Goal: Use online tool/utility: Utilize a website feature to perform a specific function

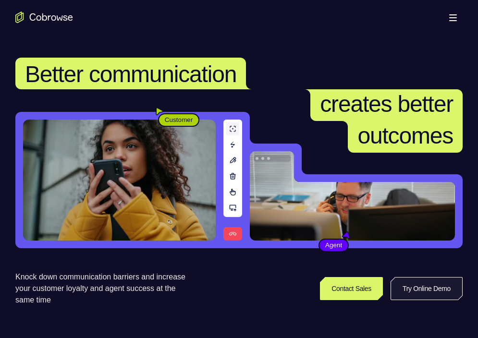
click at [424, 285] on link "Try Online Demo" at bounding box center [427, 288] width 72 height 23
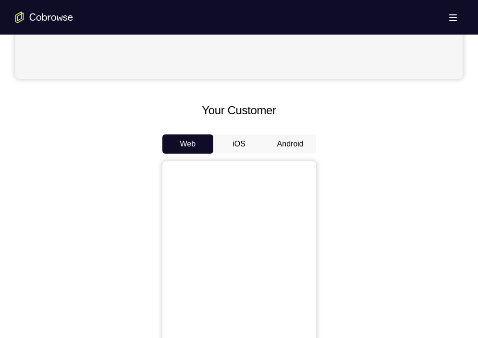
scroll to position [377, 0]
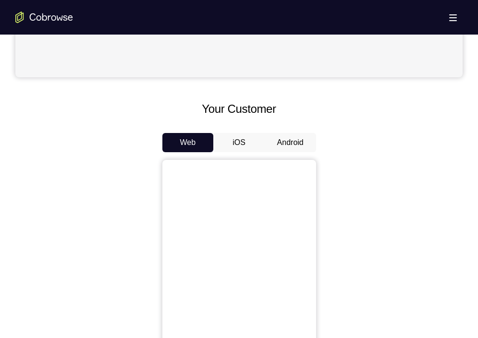
click at [292, 141] on button "Android" at bounding box center [290, 142] width 51 height 19
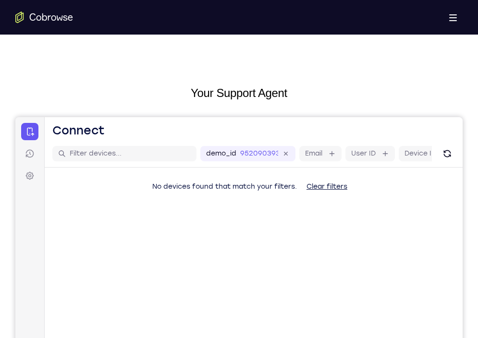
scroll to position [0, 0]
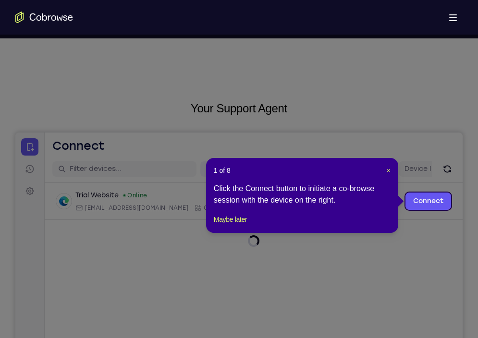
click at [391, 166] on div "1 of 8 × Click the Connect button to initiate a co-browse session with the devi…" at bounding box center [302, 195] width 192 height 75
click at [390, 170] on span "×" at bounding box center [389, 171] width 4 height 8
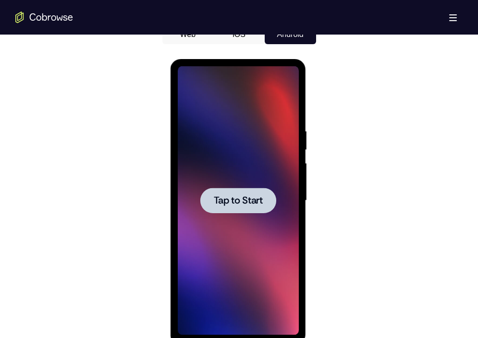
scroll to position [503, 0]
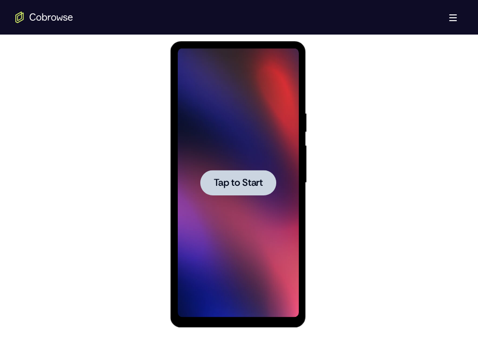
click at [237, 186] on span "Tap to Start" at bounding box center [238, 183] width 49 height 10
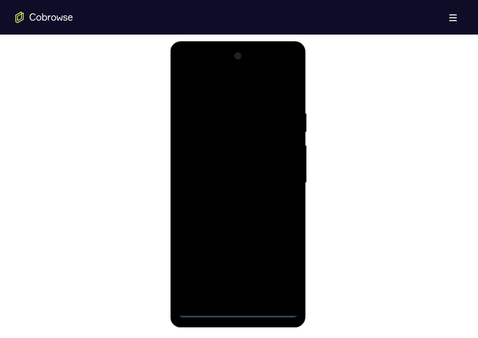
click at [237, 314] on div at bounding box center [238, 183] width 121 height 269
click at [276, 269] on div at bounding box center [238, 183] width 121 height 269
click at [234, 94] on div at bounding box center [238, 183] width 121 height 269
click at [280, 174] on div at bounding box center [238, 183] width 121 height 269
click at [252, 298] on div at bounding box center [238, 183] width 121 height 269
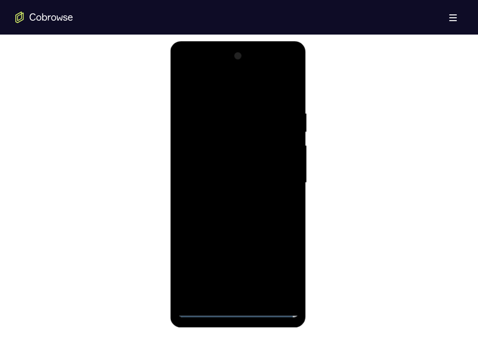
click at [247, 298] on div at bounding box center [238, 183] width 121 height 269
click at [229, 176] on div at bounding box center [238, 183] width 121 height 269
click at [237, 159] on div at bounding box center [238, 183] width 121 height 269
click at [236, 180] on div at bounding box center [238, 183] width 121 height 269
click at [242, 214] on div at bounding box center [238, 183] width 121 height 269
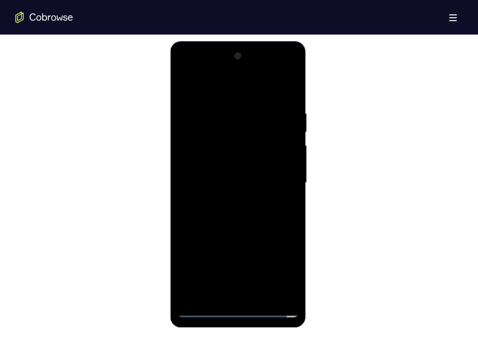
click at [242, 214] on div at bounding box center [238, 183] width 121 height 269
click at [292, 99] on div at bounding box center [238, 183] width 121 height 269
click at [261, 296] on div at bounding box center [238, 183] width 121 height 269
click at [251, 234] on div at bounding box center [238, 183] width 121 height 269
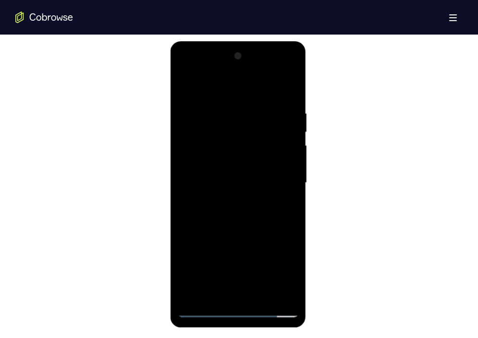
click at [187, 82] on div at bounding box center [238, 183] width 121 height 269
click at [226, 112] on div at bounding box center [238, 183] width 121 height 269
click at [273, 293] on div at bounding box center [238, 183] width 121 height 269
click at [294, 223] on div at bounding box center [238, 183] width 121 height 269
drag, startPoint x: 286, startPoint y: 196, endPoint x: 283, endPoint y: 151, distance: 44.7
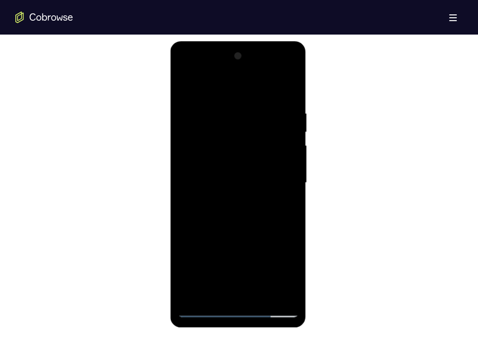
click at [283, 151] on div at bounding box center [238, 183] width 121 height 269
click at [283, 168] on div at bounding box center [238, 183] width 121 height 269
click at [281, 173] on div at bounding box center [238, 183] width 121 height 269
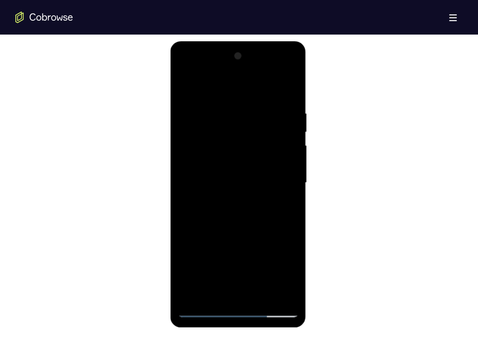
click at [281, 173] on div at bounding box center [238, 183] width 121 height 269
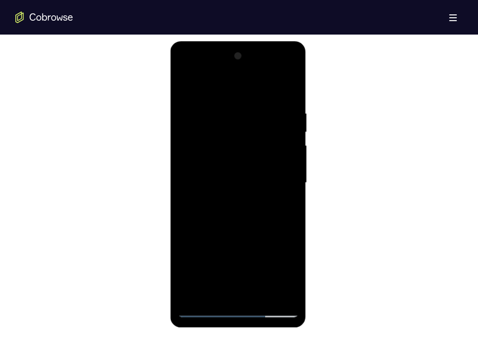
click at [281, 173] on div at bounding box center [238, 183] width 121 height 269
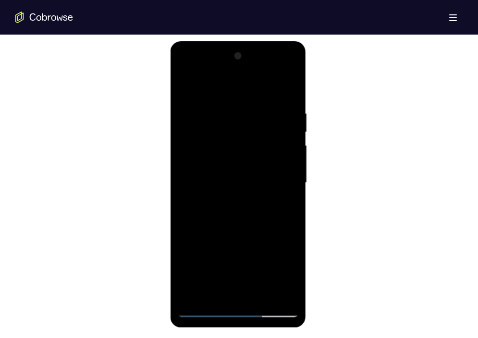
click at [281, 173] on div at bounding box center [238, 183] width 121 height 269
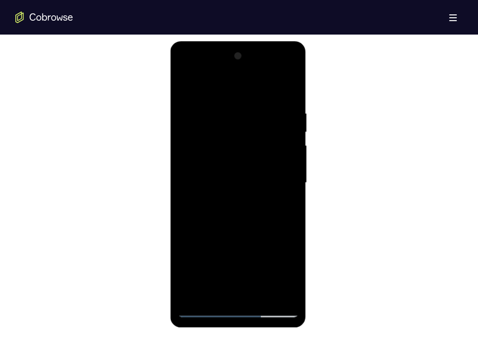
click at [281, 173] on div at bounding box center [238, 183] width 121 height 269
click at [195, 180] on div at bounding box center [238, 183] width 121 height 269
drag, startPoint x: 288, startPoint y: 125, endPoint x: 287, endPoint y: 200, distance: 74.9
click at [287, 200] on div at bounding box center [238, 183] width 121 height 269
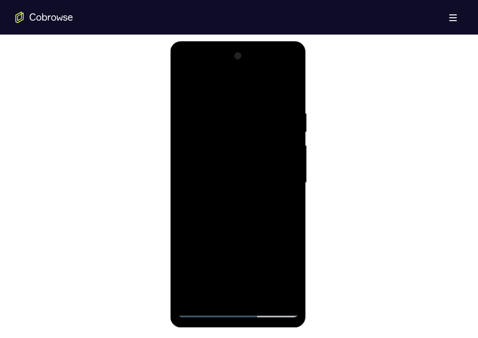
click at [287, 200] on div at bounding box center [238, 183] width 121 height 269
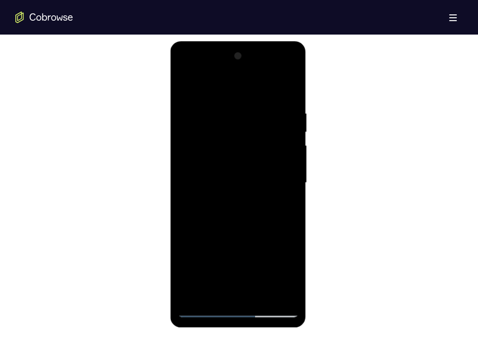
click at [291, 92] on div at bounding box center [238, 183] width 121 height 269
click at [259, 295] on div at bounding box center [238, 183] width 121 height 269
click at [267, 194] on div at bounding box center [238, 183] width 121 height 269
drag, startPoint x: 285, startPoint y: 148, endPoint x: 286, endPoint y: 260, distance: 112.4
click at [286, 260] on div at bounding box center [238, 183] width 121 height 269
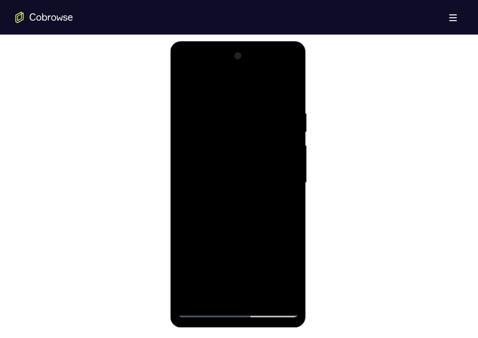
drag, startPoint x: 283, startPoint y: 220, endPoint x: 284, endPoint y: 117, distance: 102.8
click at [284, 117] on div at bounding box center [238, 183] width 121 height 269
click at [231, 232] on div at bounding box center [238, 183] width 121 height 269
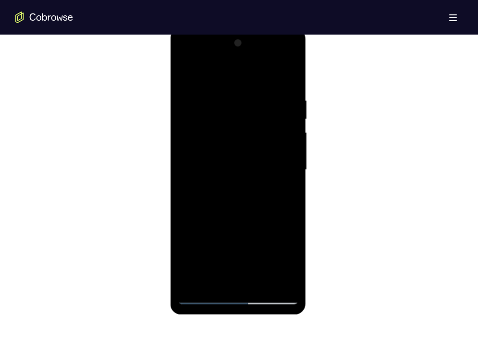
scroll to position [516, 0]
click at [188, 73] on div at bounding box center [238, 169] width 121 height 269
click at [264, 281] on div at bounding box center [238, 169] width 121 height 269
click at [251, 185] on div at bounding box center [238, 169] width 121 height 269
click at [227, 276] on div at bounding box center [238, 169] width 121 height 269
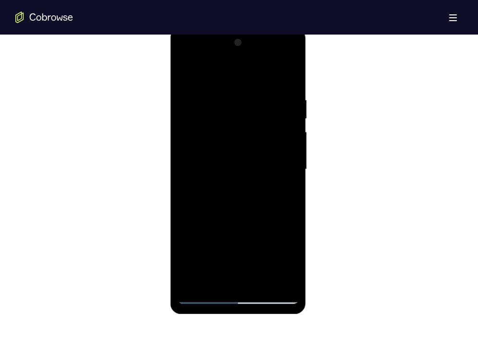
click at [210, 278] on div at bounding box center [238, 169] width 121 height 269
click at [268, 226] on div at bounding box center [238, 169] width 121 height 269
drag, startPoint x: 243, startPoint y: 261, endPoint x: 249, endPoint y: 156, distance: 104.9
click at [249, 156] on div at bounding box center [238, 169] width 121 height 269
drag, startPoint x: 246, startPoint y: 267, endPoint x: 251, endPoint y: 160, distance: 106.7
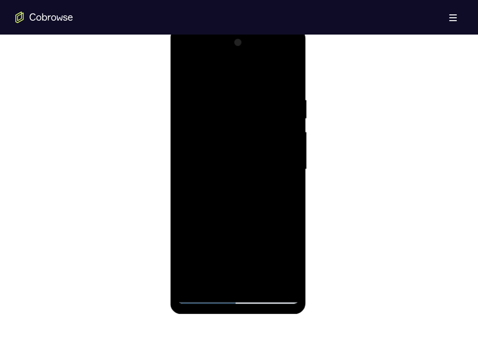
click at [251, 160] on div at bounding box center [238, 169] width 121 height 269
click at [185, 257] on div at bounding box center [238, 169] width 121 height 269
click at [285, 187] on div at bounding box center [238, 169] width 121 height 269
click at [188, 76] on div at bounding box center [238, 169] width 121 height 269
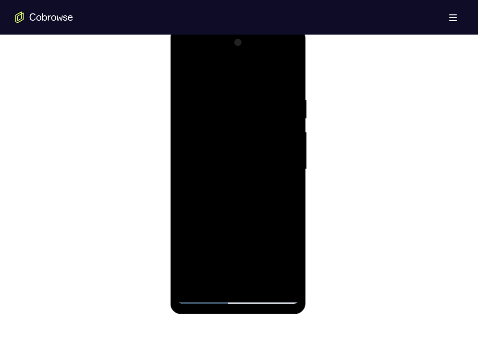
drag, startPoint x: 275, startPoint y: 232, endPoint x: 268, endPoint y: 144, distance: 87.7
click at [268, 144] on div at bounding box center [238, 169] width 121 height 269
click at [207, 232] on div at bounding box center [238, 169] width 121 height 269
drag, startPoint x: 241, startPoint y: 176, endPoint x: 241, endPoint y: 240, distance: 63.9
click at [241, 240] on div at bounding box center [238, 169] width 121 height 269
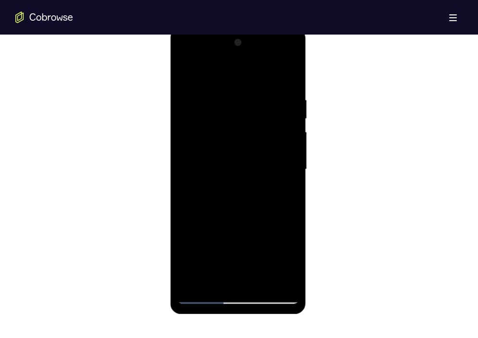
click at [264, 278] on div at bounding box center [238, 169] width 121 height 269
click at [254, 167] on div at bounding box center [238, 169] width 121 height 269
click at [233, 188] on div at bounding box center [238, 169] width 121 height 269
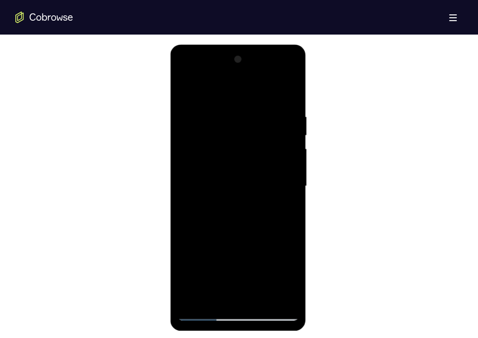
scroll to position [498, 0]
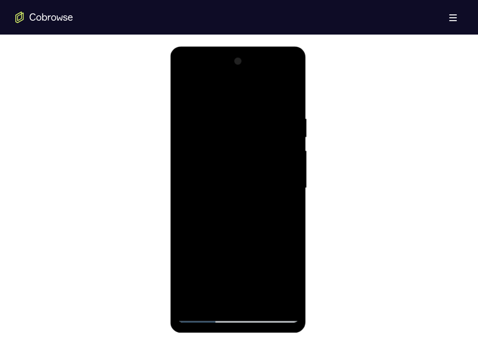
click at [184, 89] on div at bounding box center [238, 188] width 121 height 269
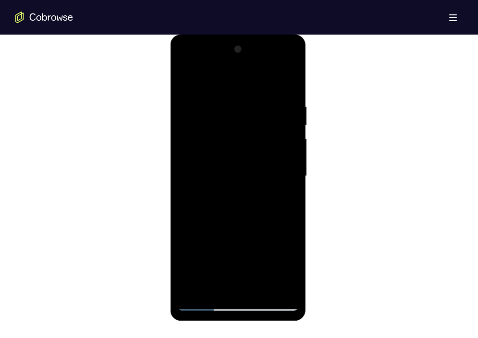
scroll to position [510, 0]
click at [261, 284] on div at bounding box center [238, 175] width 121 height 269
click at [205, 304] on div at bounding box center [238, 175] width 121 height 269
click at [234, 289] on div at bounding box center [238, 175] width 121 height 269
drag, startPoint x: 261, startPoint y: 236, endPoint x: 261, endPoint y: 106, distance: 130.2
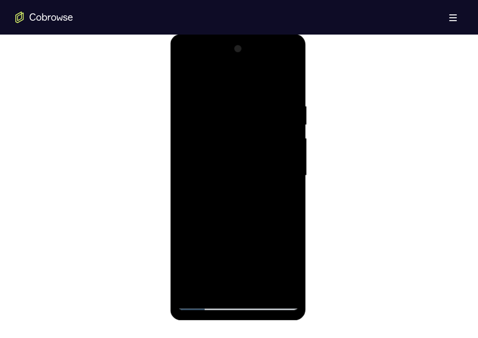
click at [261, 106] on div at bounding box center [238, 175] width 121 height 269
drag, startPoint x: 265, startPoint y: 249, endPoint x: 272, endPoint y: 114, distance: 135.2
click at [272, 114] on div at bounding box center [238, 175] width 121 height 269
drag, startPoint x: 271, startPoint y: 236, endPoint x: 273, endPoint y: 99, distance: 136.4
click at [273, 99] on div at bounding box center [238, 175] width 121 height 269
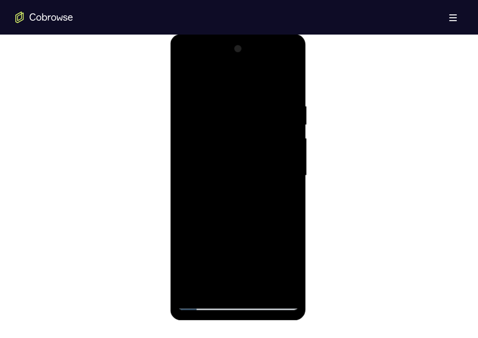
drag, startPoint x: 267, startPoint y: 246, endPoint x: 265, endPoint y: 90, distance: 156.1
click at [265, 90] on div at bounding box center [238, 175] width 121 height 269
drag, startPoint x: 268, startPoint y: 243, endPoint x: 269, endPoint y: 98, distance: 144.6
click at [269, 98] on div at bounding box center [238, 175] width 121 height 269
drag, startPoint x: 274, startPoint y: 239, endPoint x: 272, endPoint y: 82, distance: 156.6
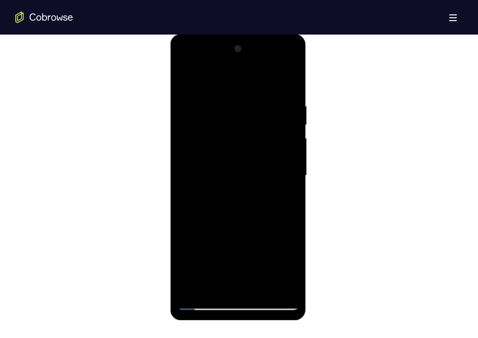
click at [272, 82] on div at bounding box center [238, 175] width 121 height 269
drag, startPoint x: 270, startPoint y: 238, endPoint x: 268, endPoint y: 82, distance: 156.1
click at [268, 82] on div at bounding box center [238, 175] width 121 height 269
drag, startPoint x: 266, startPoint y: 252, endPoint x: 260, endPoint y: 88, distance: 163.9
click at [260, 88] on div at bounding box center [238, 175] width 121 height 269
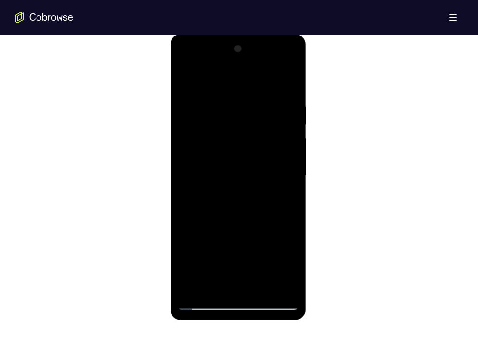
drag, startPoint x: 267, startPoint y: 251, endPoint x: 264, endPoint y: 88, distance: 162.4
click at [264, 88] on div at bounding box center [238, 175] width 121 height 269
drag, startPoint x: 267, startPoint y: 236, endPoint x: 271, endPoint y: 90, distance: 146.1
click at [271, 90] on div at bounding box center [238, 175] width 121 height 269
drag, startPoint x: 269, startPoint y: 246, endPoint x: 265, endPoint y: 92, distance: 154.3
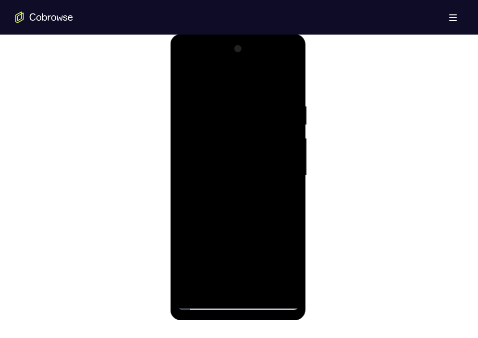
click at [265, 92] on div at bounding box center [238, 175] width 121 height 269
drag, startPoint x: 264, startPoint y: 244, endPoint x: 272, endPoint y: 93, distance: 150.6
click at [272, 93] on div at bounding box center [238, 175] width 121 height 269
drag, startPoint x: 273, startPoint y: 251, endPoint x: 274, endPoint y: 108, distance: 143.2
click at [274, 108] on div at bounding box center [238, 175] width 121 height 269
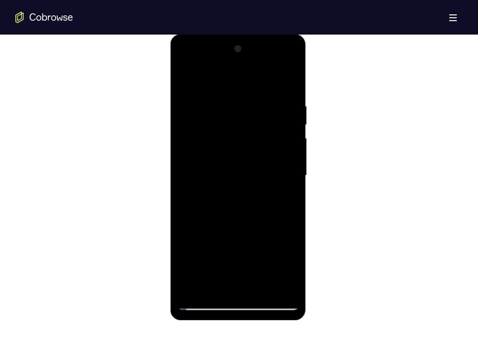
drag, startPoint x: 273, startPoint y: 245, endPoint x: 266, endPoint y: 111, distance: 134.7
click at [266, 111] on div at bounding box center [238, 175] width 121 height 269
drag, startPoint x: 269, startPoint y: 254, endPoint x: 274, endPoint y: 106, distance: 148.5
click at [274, 106] on div at bounding box center [238, 175] width 121 height 269
drag, startPoint x: 272, startPoint y: 251, endPoint x: 272, endPoint y: 110, distance: 140.7
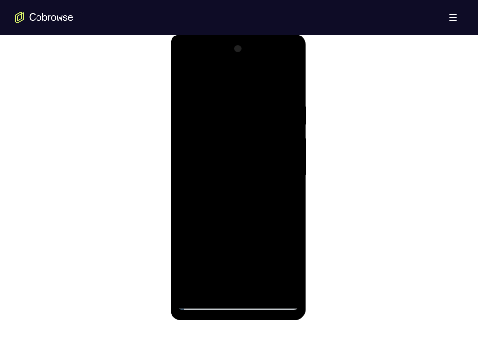
click at [272, 110] on div at bounding box center [238, 175] width 121 height 269
drag, startPoint x: 266, startPoint y: 259, endPoint x: 270, endPoint y: 111, distance: 148.0
click at [270, 111] on div at bounding box center [238, 175] width 121 height 269
drag, startPoint x: 266, startPoint y: 239, endPoint x: 270, endPoint y: 88, distance: 150.4
click at [270, 88] on div at bounding box center [238, 175] width 121 height 269
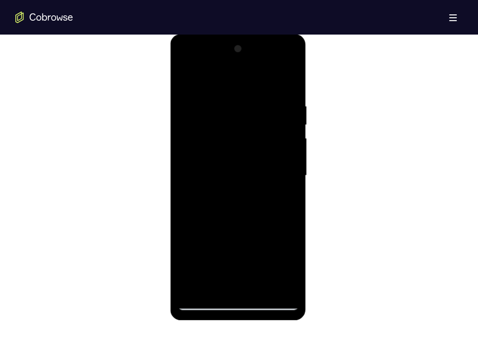
drag, startPoint x: 258, startPoint y: 246, endPoint x: 259, endPoint y: 129, distance: 117.2
click at [259, 129] on div at bounding box center [238, 175] width 121 height 269
drag, startPoint x: 276, startPoint y: 246, endPoint x: 263, endPoint y: 112, distance: 134.6
click at [263, 112] on div at bounding box center [238, 175] width 121 height 269
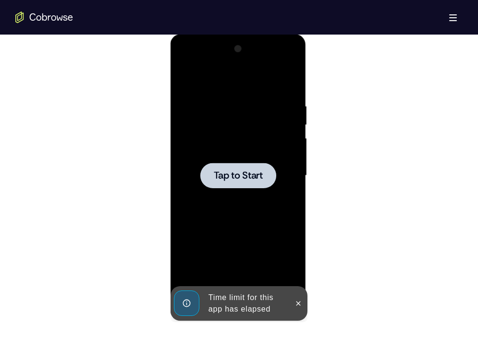
click at [264, 185] on div at bounding box center [238, 175] width 76 height 25
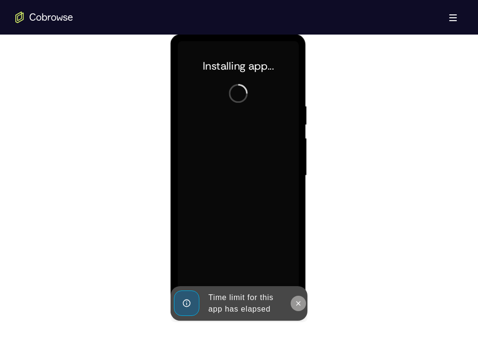
click at [296, 302] on icon at bounding box center [298, 304] width 8 height 8
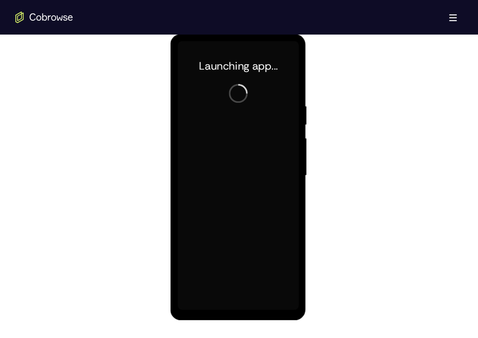
click at [240, 303] on div at bounding box center [238, 175] width 121 height 269
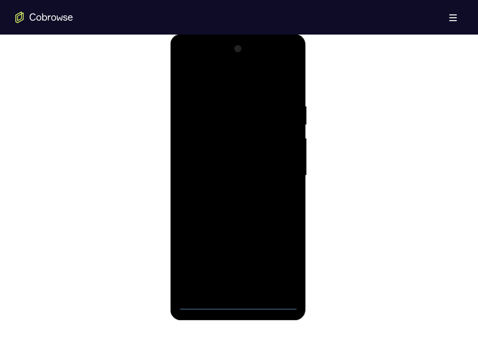
click at [240, 303] on div at bounding box center [238, 175] width 121 height 269
click at [279, 264] on div at bounding box center [238, 175] width 121 height 269
click at [216, 79] on div at bounding box center [238, 175] width 121 height 269
click at [278, 168] on div at bounding box center [238, 175] width 121 height 269
click at [231, 193] on div at bounding box center [238, 175] width 121 height 269
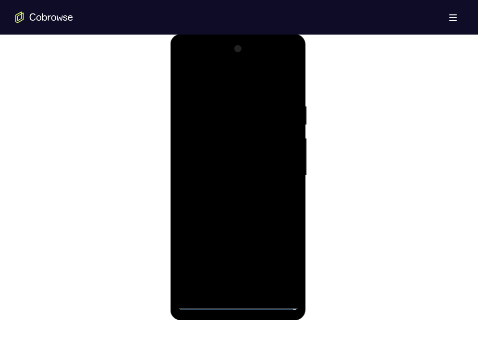
click at [234, 170] on div at bounding box center [238, 175] width 121 height 269
click at [235, 154] on div at bounding box center [238, 175] width 121 height 269
click at [235, 170] on div at bounding box center [238, 175] width 121 height 269
click at [234, 204] on div at bounding box center [238, 175] width 121 height 269
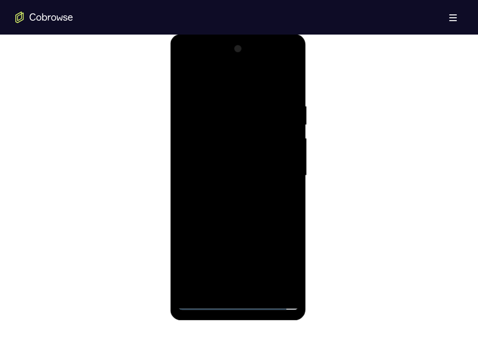
click at [234, 204] on div at bounding box center [238, 175] width 121 height 269
click at [239, 289] on div at bounding box center [238, 175] width 121 height 269
click at [288, 91] on div at bounding box center [238, 175] width 121 height 269
drag, startPoint x: 251, startPoint y: 240, endPoint x: 242, endPoint y: 83, distance: 157.8
click at [242, 83] on div at bounding box center [238, 175] width 121 height 269
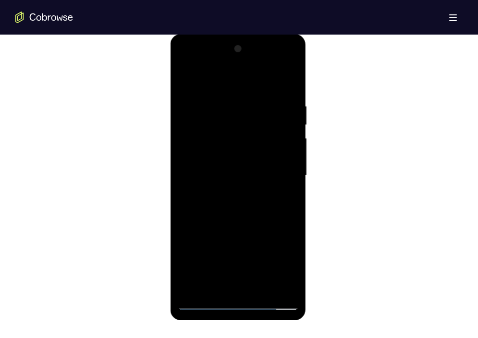
drag, startPoint x: 260, startPoint y: 245, endPoint x: 245, endPoint y: 81, distance: 164.4
click at [245, 81] on div at bounding box center [238, 175] width 121 height 269
drag, startPoint x: 261, startPoint y: 240, endPoint x: 245, endPoint y: 56, distance: 185.1
click at [245, 56] on div at bounding box center [238, 175] width 121 height 269
click at [294, 242] on div at bounding box center [238, 175] width 121 height 269
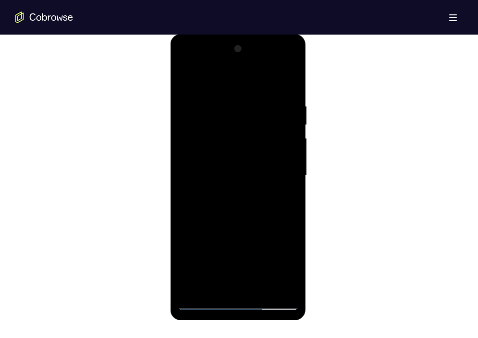
click at [209, 120] on div at bounding box center [238, 175] width 121 height 269
click at [256, 279] on div at bounding box center [238, 175] width 121 height 269
drag, startPoint x: 251, startPoint y: 238, endPoint x: 243, endPoint y: 86, distance: 152.0
click at [243, 86] on div at bounding box center [238, 175] width 121 height 269
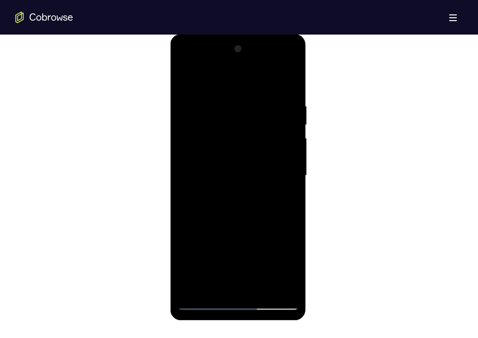
drag, startPoint x: 264, startPoint y: 238, endPoint x: 265, endPoint y: 80, distance: 158.0
click at [265, 80] on div at bounding box center [238, 175] width 121 height 269
drag, startPoint x: 272, startPoint y: 242, endPoint x: 269, endPoint y: 77, distance: 164.8
click at [269, 77] on div at bounding box center [238, 175] width 121 height 269
drag, startPoint x: 271, startPoint y: 247, endPoint x: 271, endPoint y: 65, distance: 181.6
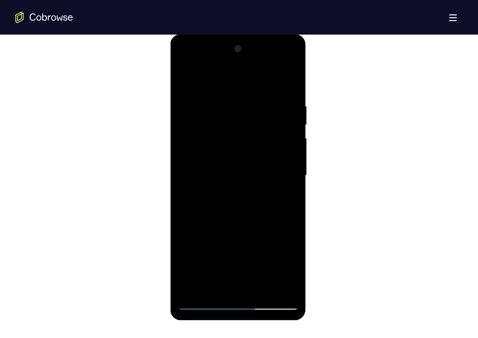
click at [271, 65] on div at bounding box center [238, 175] width 121 height 269
drag, startPoint x: 254, startPoint y: 240, endPoint x: 254, endPoint y: 94, distance: 145.6
click at [254, 94] on div at bounding box center [238, 175] width 121 height 269
drag, startPoint x: 264, startPoint y: 236, endPoint x: 265, endPoint y: 80, distance: 156.6
click at [265, 80] on div at bounding box center [238, 175] width 121 height 269
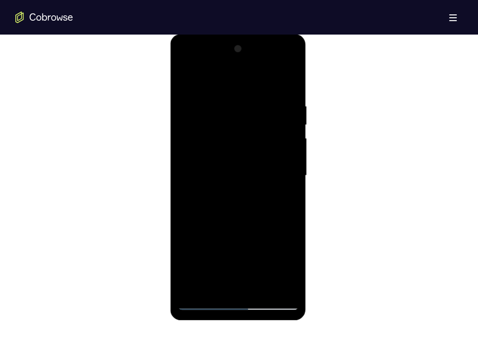
drag, startPoint x: 264, startPoint y: 240, endPoint x: 254, endPoint y: 84, distance: 156.4
click at [254, 84] on div at bounding box center [238, 175] width 121 height 269
drag, startPoint x: 258, startPoint y: 222, endPoint x: 245, endPoint y: 79, distance: 144.2
click at [245, 79] on div at bounding box center [238, 175] width 121 height 269
drag, startPoint x: 263, startPoint y: 230, endPoint x: 258, endPoint y: 62, distance: 167.2
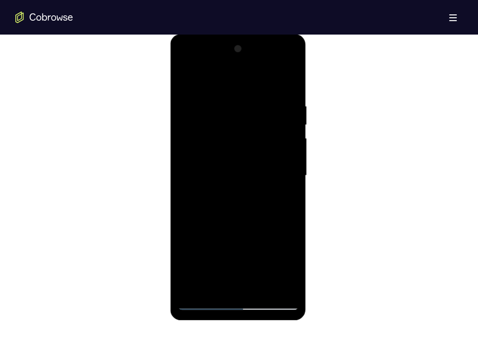
click at [258, 62] on div at bounding box center [238, 175] width 121 height 269
drag, startPoint x: 272, startPoint y: 241, endPoint x: 271, endPoint y: 96, distance: 145.1
click at [271, 96] on div at bounding box center [238, 175] width 121 height 269
drag, startPoint x: 272, startPoint y: 240, endPoint x: 264, endPoint y: 76, distance: 164.5
click at [264, 76] on div at bounding box center [238, 175] width 121 height 269
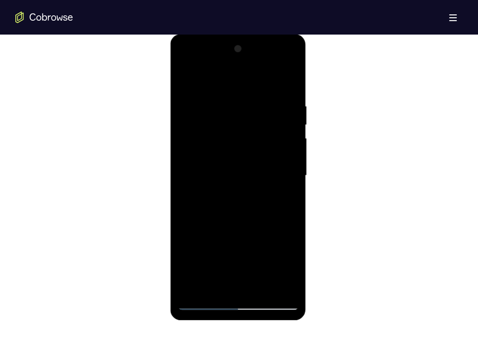
drag, startPoint x: 267, startPoint y: 240, endPoint x: 257, endPoint y: 87, distance: 153.5
click at [257, 87] on div at bounding box center [238, 175] width 121 height 269
drag, startPoint x: 268, startPoint y: 248, endPoint x: 272, endPoint y: 79, distance: 169.6
click at [272, 79] on div at bounding box center [238, 175] width 121 height 269
drag, startPoint x: 271, startPoint y: 250, endPoint x: 255, endPoint y: 92, distance: 158.9
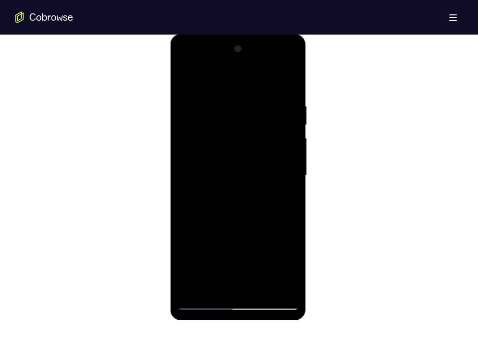
click at [255, 92] on div at bounding box center [238, 175] width 121 height 269
drag, startPoint x: 269, startPoint y: 250, endPoint x: 264, endPoint y: 98, distance: 152.4
click at [264, 98] on div at bounding box center [238, 175] width 121 height 269
drag, startPoint x: 269, startPoint y: 236, endPoint x: 266, endPoint y: 74, distance: 162.4
click at [266, 74] on div at bounding box center [238, 175] width 121 height 269
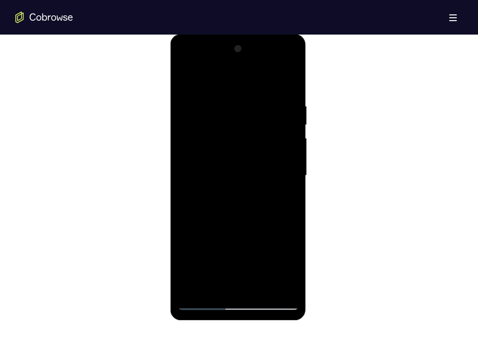
click at [291, 240] on div at bounding box center [238, 175] width 121 height 269
click at [210, 122] on div at bounding box center [238, 175] width 121 height 269
click at [236, 270] on div at bounding box center [238, 175] width 121 height 269
click at [214, 293] on div at bounding box center [238, 175] width 121 height 269
drag, startPoint x: 239, startPoint y: 272, endPoint x: 239, endPoint y: 215, distance: 56.7
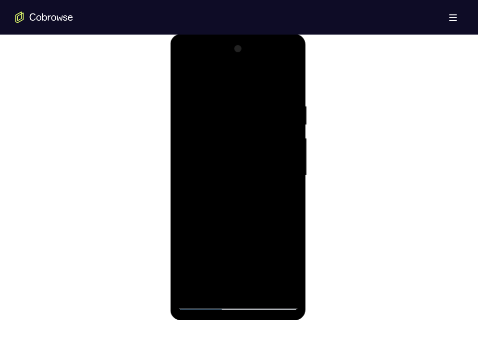
click at [239, 215] on div at bounding box center [238, 175] width 121 height 269
click at [280, 232] on div at bounding box center [238, 175] width 121 height 269
click at [254, 179] on div at bounding box center [238, 175] width 121 height 269
drag, startPoint x: 248, startPoint y: 216, endPoint x: 224, endPoint y: 68, distance: 150.0
click at [224, 68] on div at bounding box center [238, 175] width 121 height 269
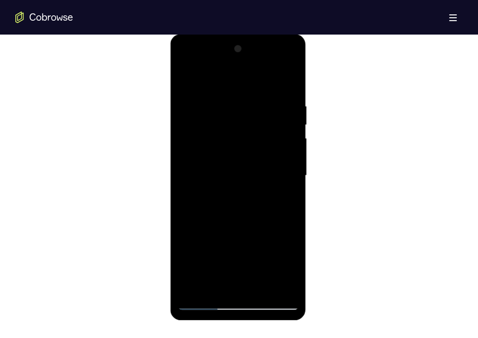
drag, startPoint x: 256, startPoint y: 216, endPoint x: 251, endPoint y: 88, distance: 128.3
click at [251, 88] on div at bounding box center [238, 175] width 121 height 269
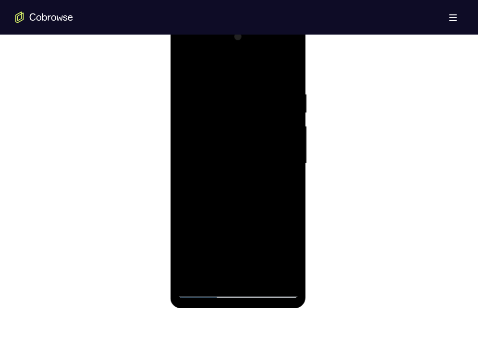
scroll to position [523, 0]
click at [293, 228] on div at bounding box center [238, 163] width 121 height 269
click at [200, 113] on div at bounding box center [238, 163] width 121 height 269
click at [237, 269] on div at bounding box center [238, 163] width 121 height 269
drag, startPoint x: 256, startPoint y: 245, endPoint x: 257, endPoint y: 102, distance: 142.2
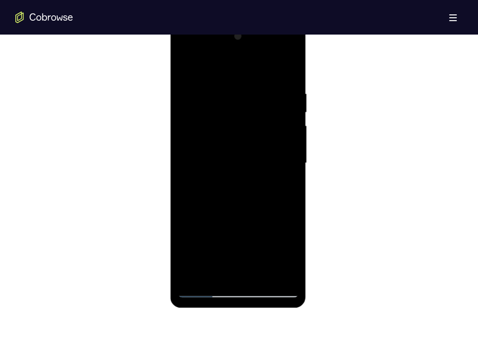
click at [257, 102] on div at bounding box center [238, 163] width 121 height 269
drag, startPoint x: 262, startPoint y: 232, endPoint x: 261, endPoint y: 99, distance: 133.1
click at [261, 99] on div at bounding box center [238, 163] width 121 height 269
drag, startPoint x: 267, startPoint y: 234, endPoint x: 262, endPoint y: 86, distance: 148.0
click at [262, 86] on div at bounding box center [238, 163] width 121 height 269
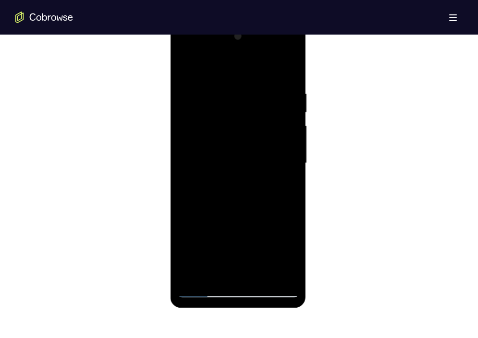
drag, startPoint x: 261, startPoint y: 227, endPoint x: 255, endPoint y: 72, distance: 154.8
click at [255, 72] on div at bounding box center [238, 163] width 121 height 269
drag, startPoint x: 264, startPoint y: 219, endPoint x: 262, endPoint y: 105, distance: 114.4
click at [262, 105] on div at bounding box center [238, 163] width 121 height 269
drag, startPoint x: 265, startPoint y: 238, endPoint x: 268, endPoint y: 100, distance: 138.4
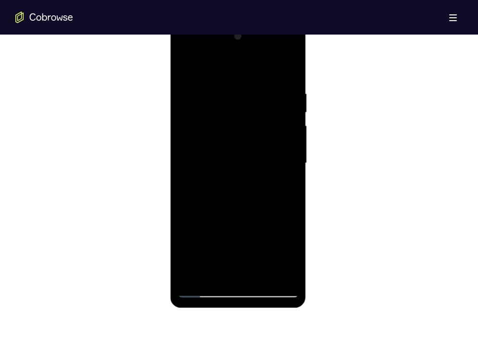
click at [268, 100] on div at bounding box center [238, 163] width 121 height 269
drag, startPoint x: 267, startPoint y: 239, endPoint x: 266, endPoint y: 97, distance: 142.2
click at [266, 97] on div at bounding box center [238, 163] width 121 height 269
drag, startPoint x: 269, startPoint y: 222, endPoint x: 269, endPoint y: 107, distance: 115.3
click at [269, 107] on div at bounding box center [238, 163] width 121 height 269
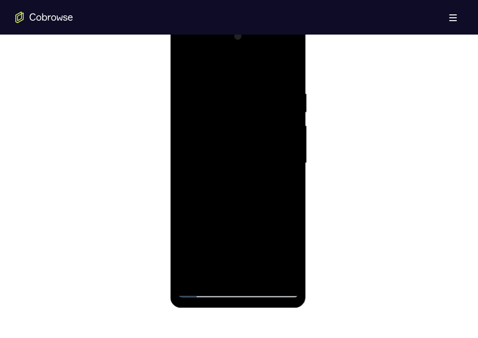
drag, startPoint x: 267, startPoint y: 220, endPoint x: 264, endPoint y: 101, distance: 119.2
click at [264, 101] on div at bounding box center [238, 163] width 121 height 269
drag, startPoint x: 267, startPoint y: 230, endPoint x: 263, endPoint y: 74, distance: 155.2
click at [263, 74] on div at bounding box center [238, 163] width 121 height 269
click at [293, 224] on div at bounding box center [238, 163] width 121 height 269
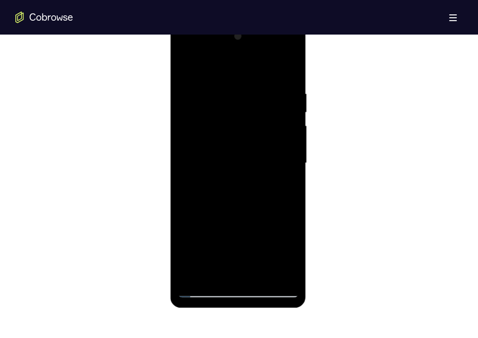
click at [203, 110] on div at bounding box center [238, 163] width 121 height 269
click at [236, 269] on div at bounding box center [238, 163] width 121 height 269
drag, startPoint x: 262, startPoint y: 234, endPoint x: 249, endPoint y: 100, distance: 135.1
click at [249, 100] on div at bounding box center [238, 163] width 121 height 269
click at [259, 272] on div at bounding box center [238, 163] width 121 height 269
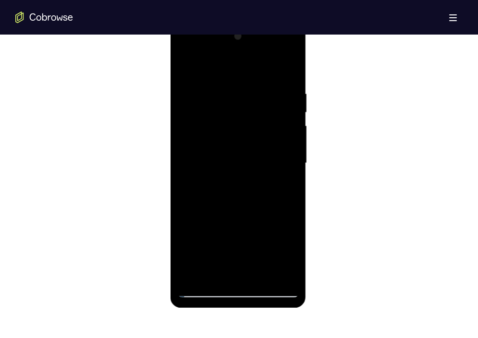
click at [259, 276] on div at bounding box center [238, 163] width 121 height 269
click at [242, 215] on div at bounding box center [238, 163] width 121 height 269
click at [215, 219] on div at bounding box center [238, 163] width 121 height 269
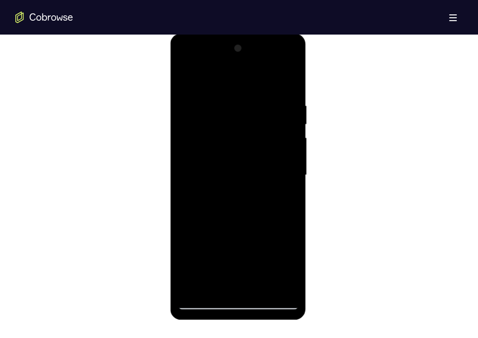
scroll to position [512, 0]
click at [226, 169] on div at bounding box center [238, 174] width 121 height 269
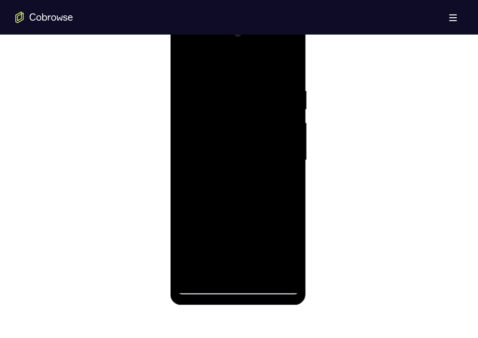
scroll to position [526, 0]
